Goal: Task Accomplishment & Management: Use online tool/utility

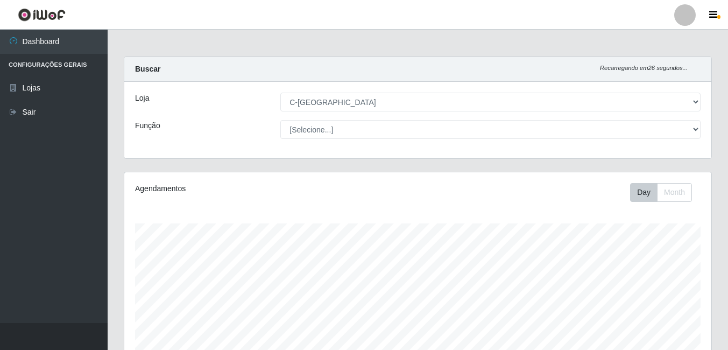
select select "239"
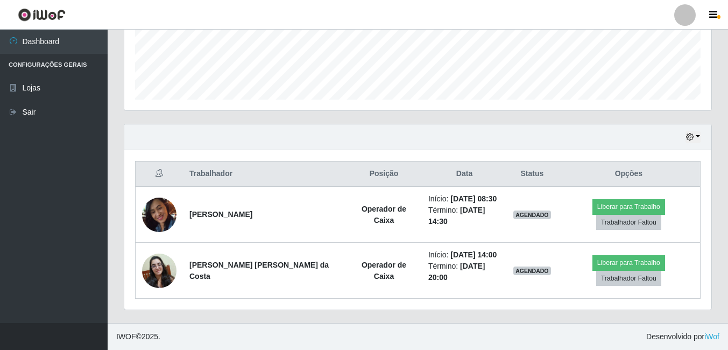
click at [163, 220] on img at bounding box center [159, 215] width 34 height 48
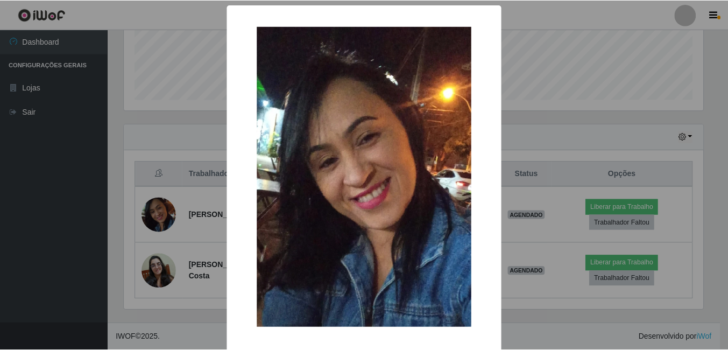
scroll to position [45, 0]
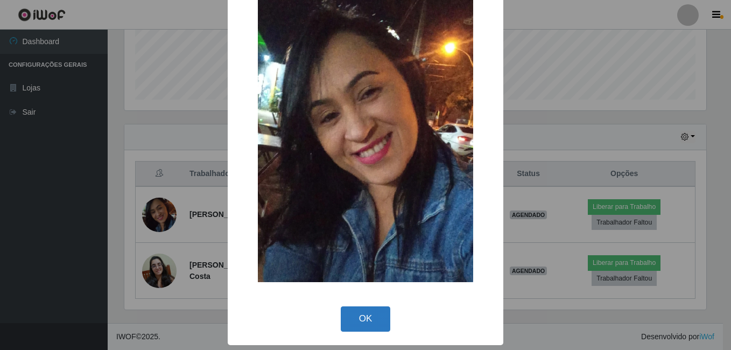
click at [378, 324] on button "OK" at bounding box center [366, 318] width 50 height 25
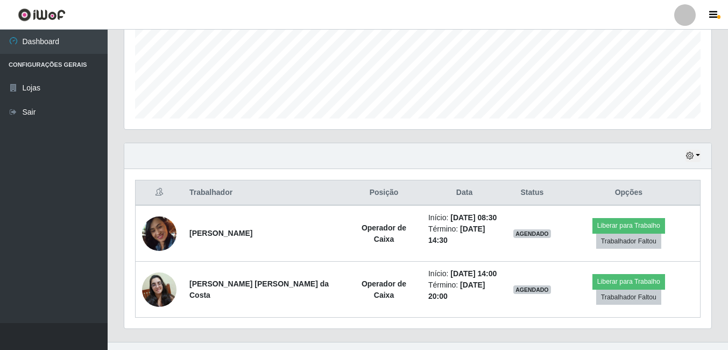
scroll to position [285, 0]
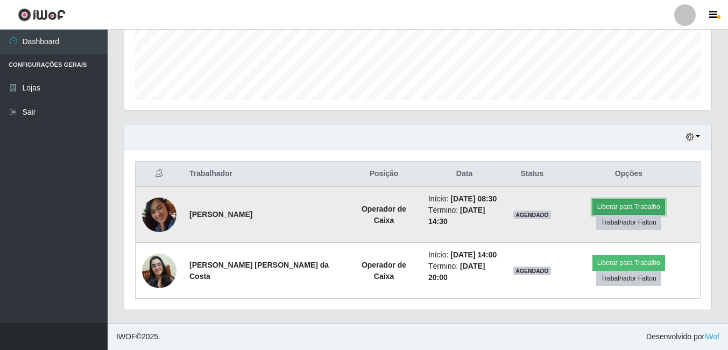
click at [615, 202] on button "Liberar para Trabalho" at bounding box center [629, 206] width 73 height 15
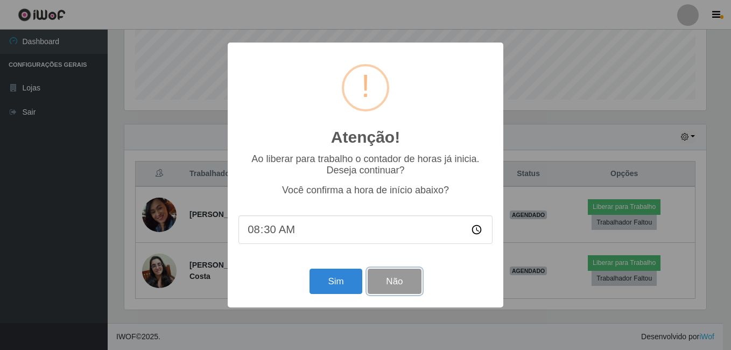
click at [395, 274] on button "Não" at bounding box center [394, 281] width 53 height 25
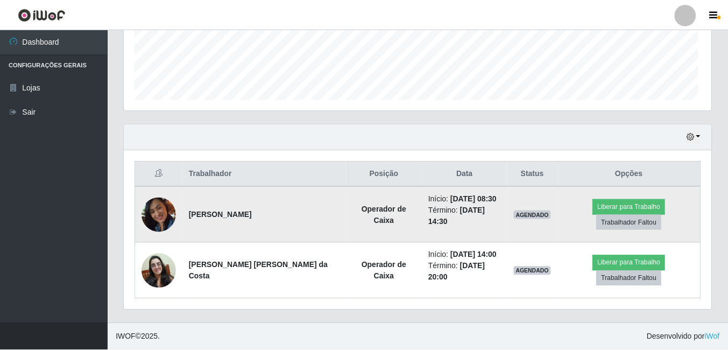
scroll to position [223, 587]
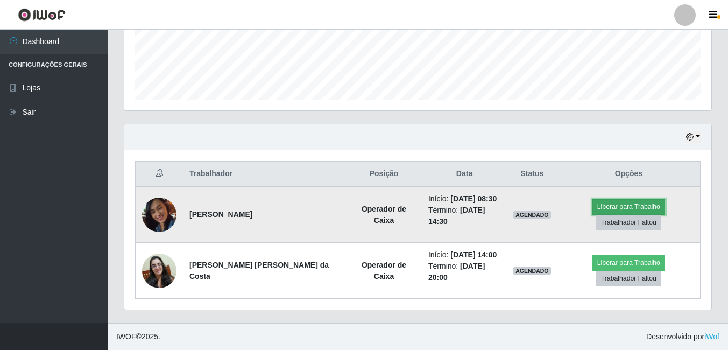
click at [621, 207] on button "Liberar para Trabalho" at bounding box center [629, 206] width 73 height 15
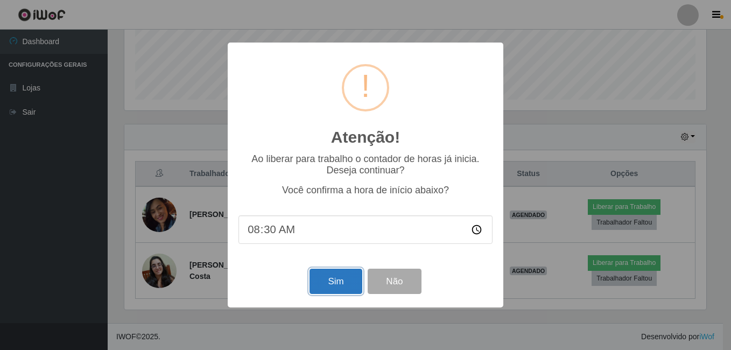
click at [324, 287] on button "Sim" at bounding box center [336, 281] width 52 height 25
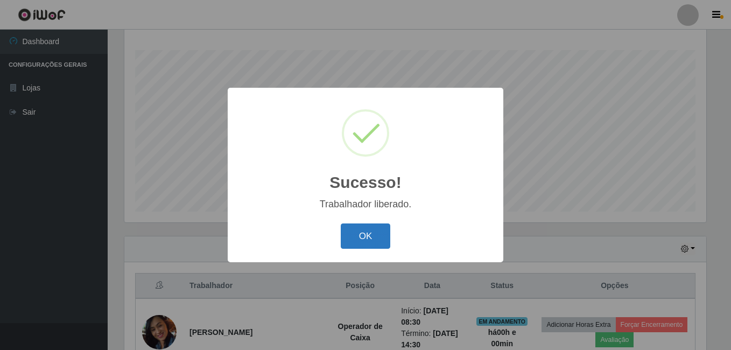
click at [362, 241] on button "OK" at bounding box center [366, 235] width 50 height 25
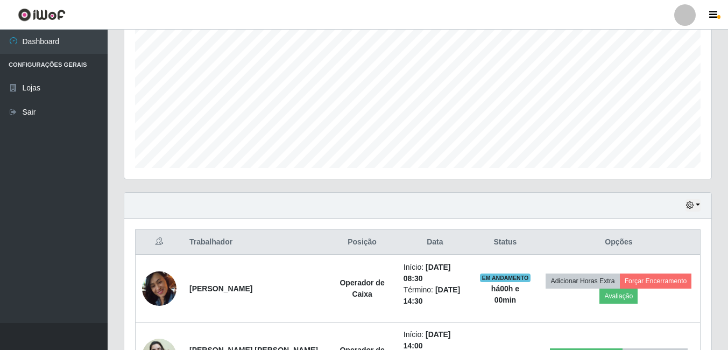
scroll to position [281, 0]
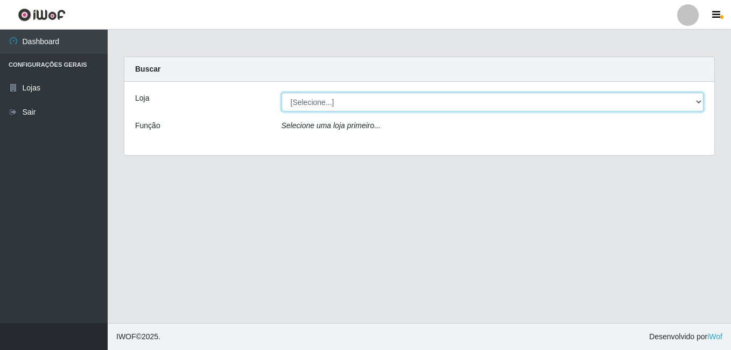
click at [306, 106] on select "[Selecione...] C-[GEOGRAPHIC_DATA]" at bounding box center [493, 102] width 423 height 19
select select "239"
click at [282, 93] on select "[Selecione...] C-ASA Zona Norte" at bounding box center [493, 102] width 423 height 19
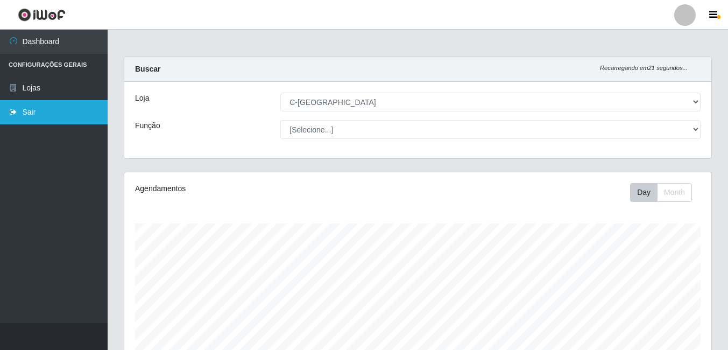
click at [31, 110] on link "Sair" at bounding box center [54, 112] width 108 height 24
